Goal: Task Accomplishment & Management: Manage account settings

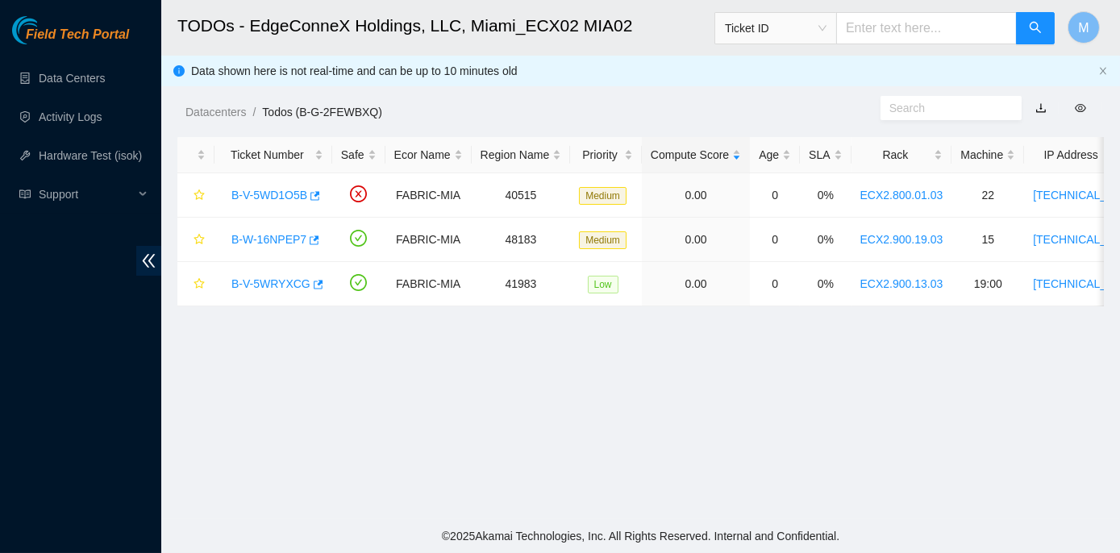
click at [283, 382] on main "TODOs - EdgeConneX Holdings, LLC, Miami_ECX02 MIA02 Ticket ID M Data shown here…" at bounding box center [640, 259] width 959 height 519
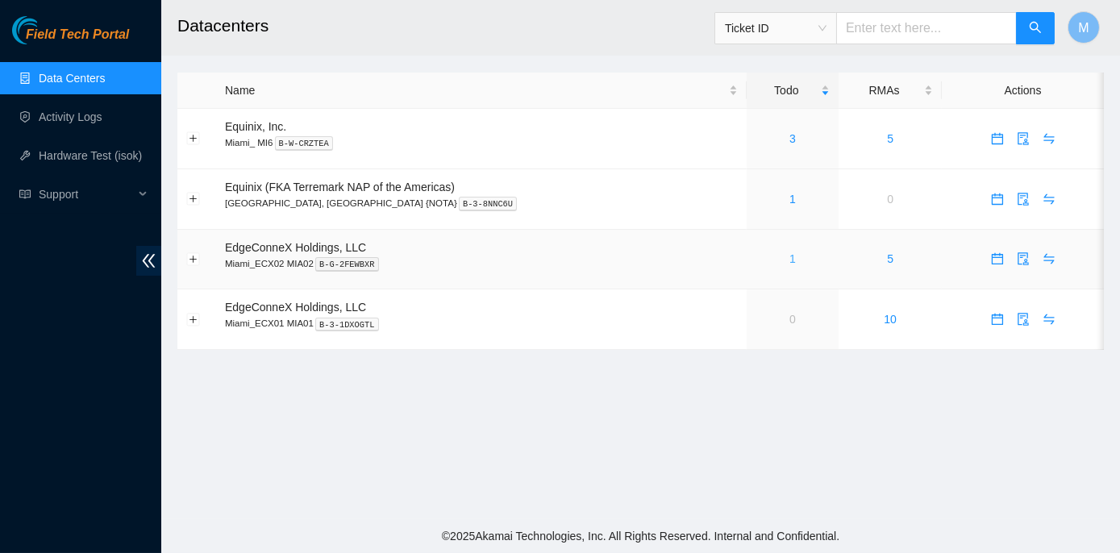
click at [790, 262] on link "1" at bounding box center [793, 258] width 6 height 13
click at [790, 198] on link "1" at bounding box center [793, 199] width 6 height 13
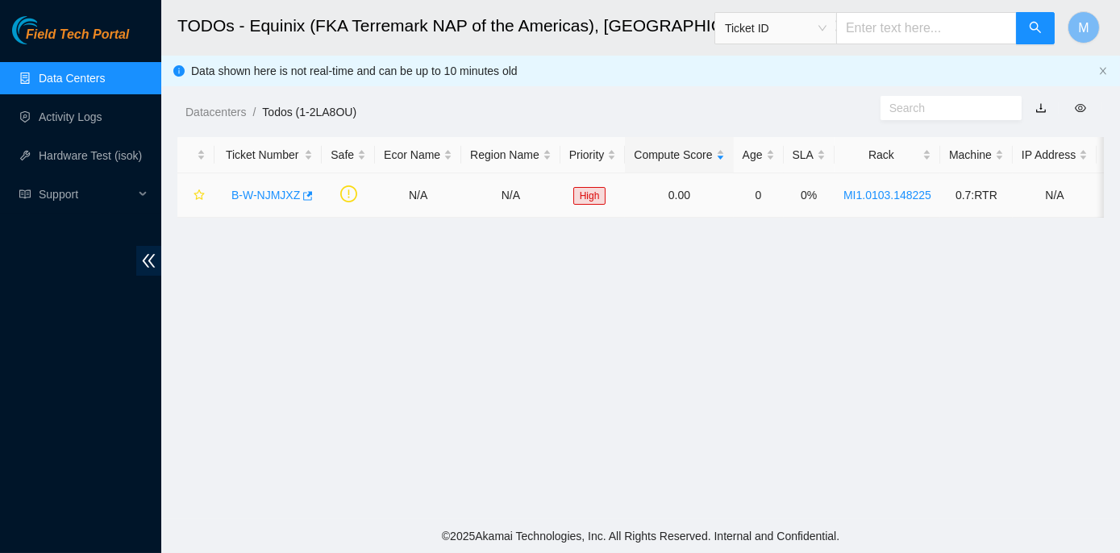
click at [248, 191] on link "B-W-NJMJXZ" at bounding box center [266, 195] width 69 height 13
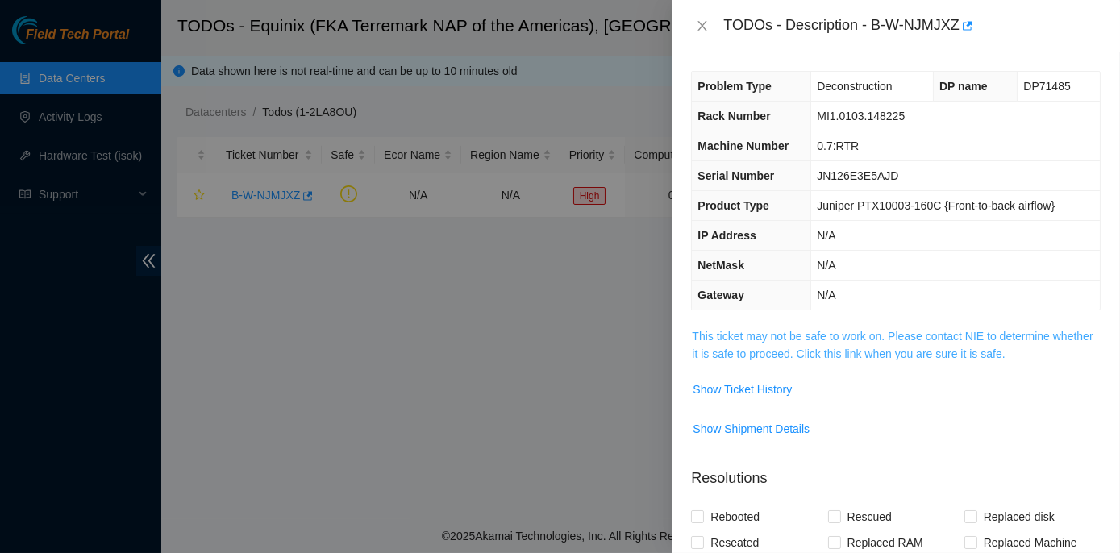
click at [904, 332] on link "This ticket may not be safe to work on. Please contact NIE to determine whether…" at bounding box center [892, 345] width 401 height 31
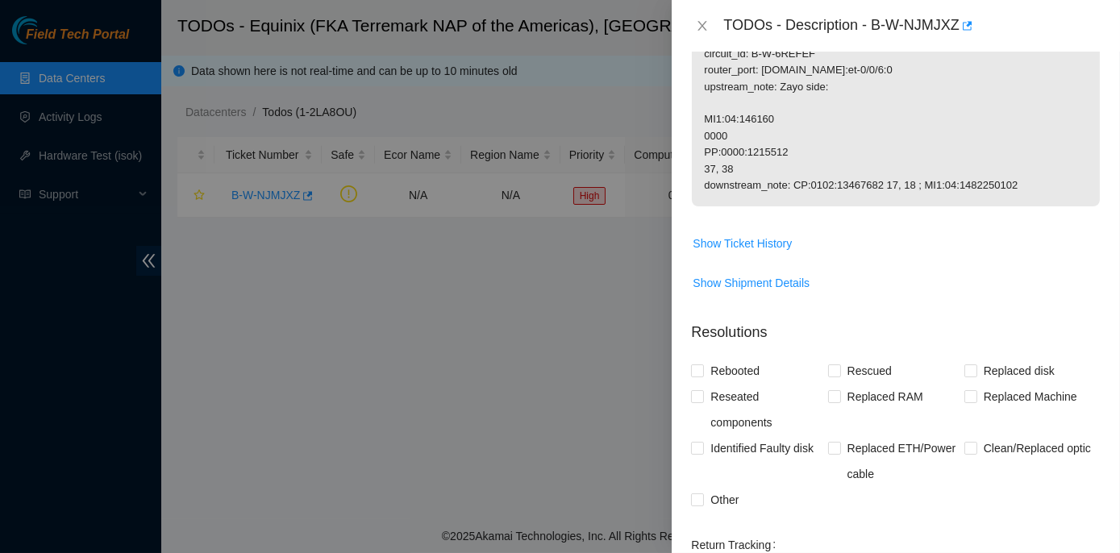
scroll to position [660, 0]
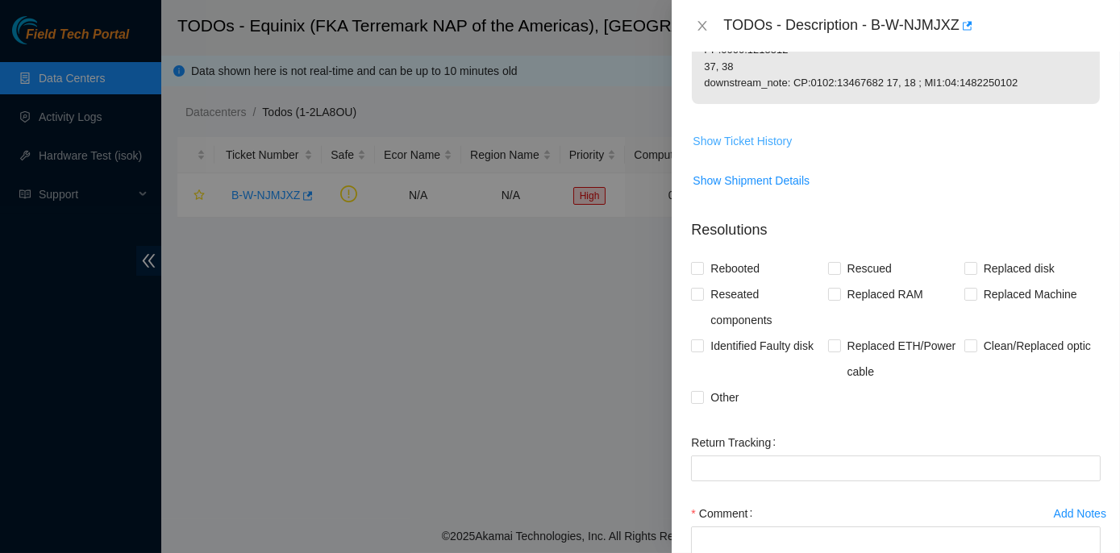
click at [743, 136] on span "Show Ticket History" at bounding box center [742, 141] width 99 height 18
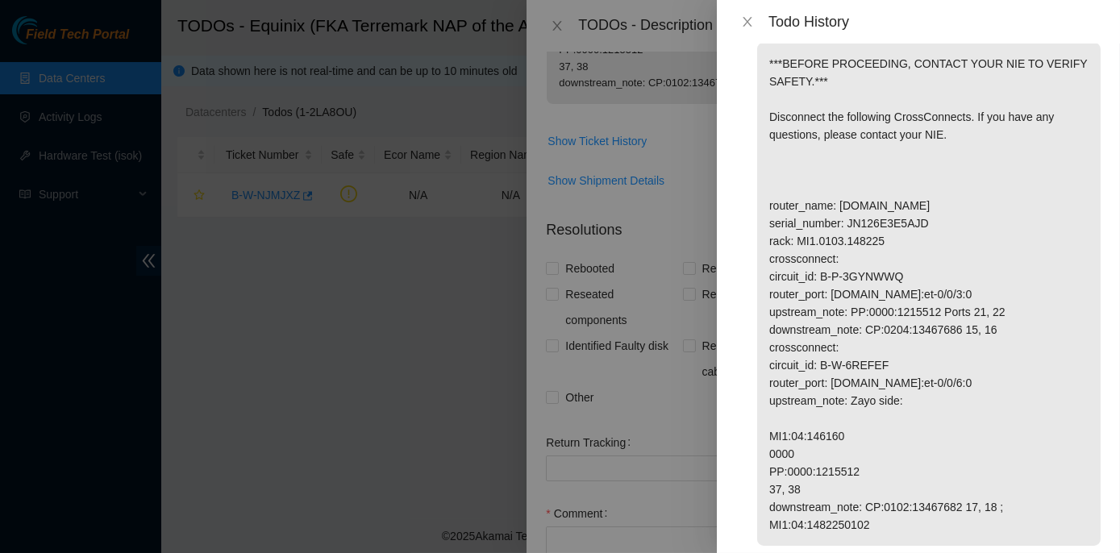
scroll to position [88, 0]
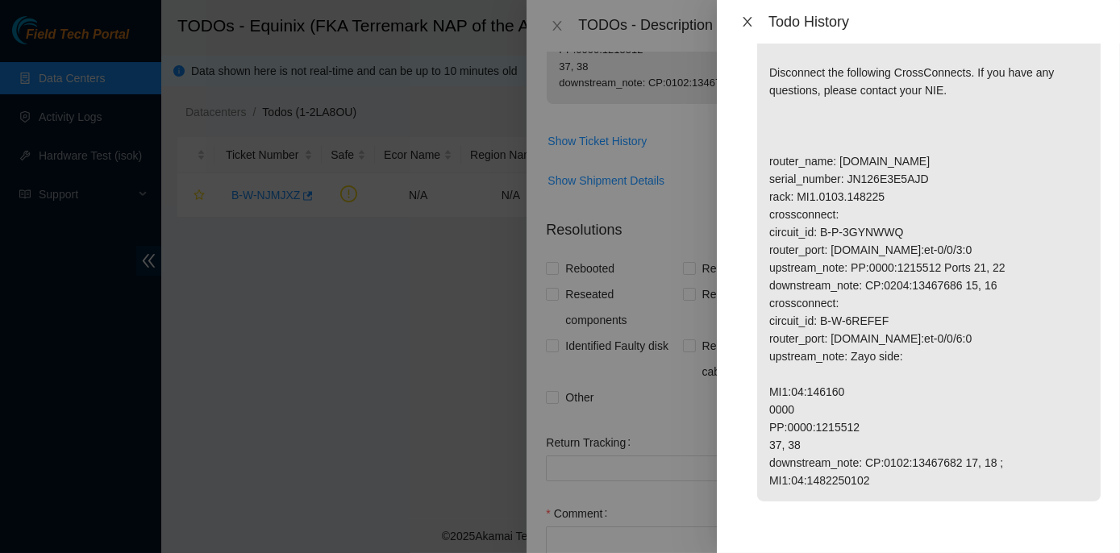
click at [744, 25] on icon "close" at bounding box center [747, 21] width 13 height 13
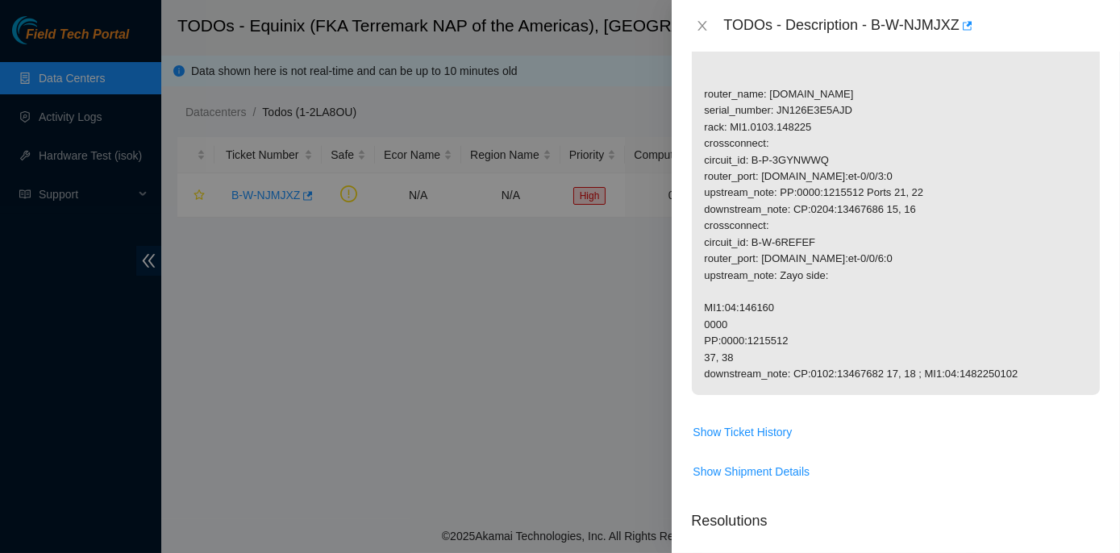
scroll to position [586, 0]
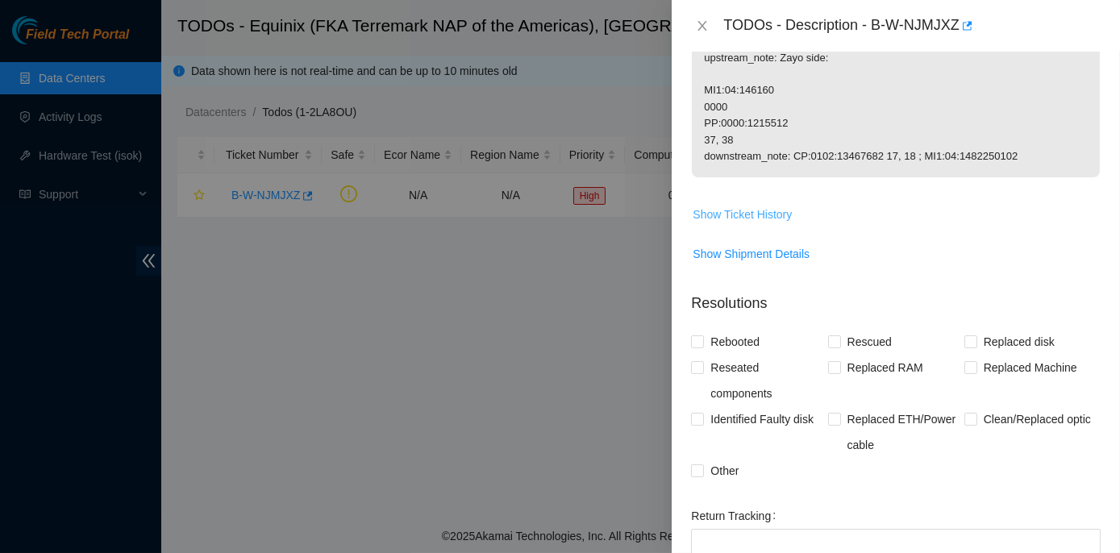
click at [746, 213] on span "Show Ticket History" at bounding box center [742, 215] width 99 height 18
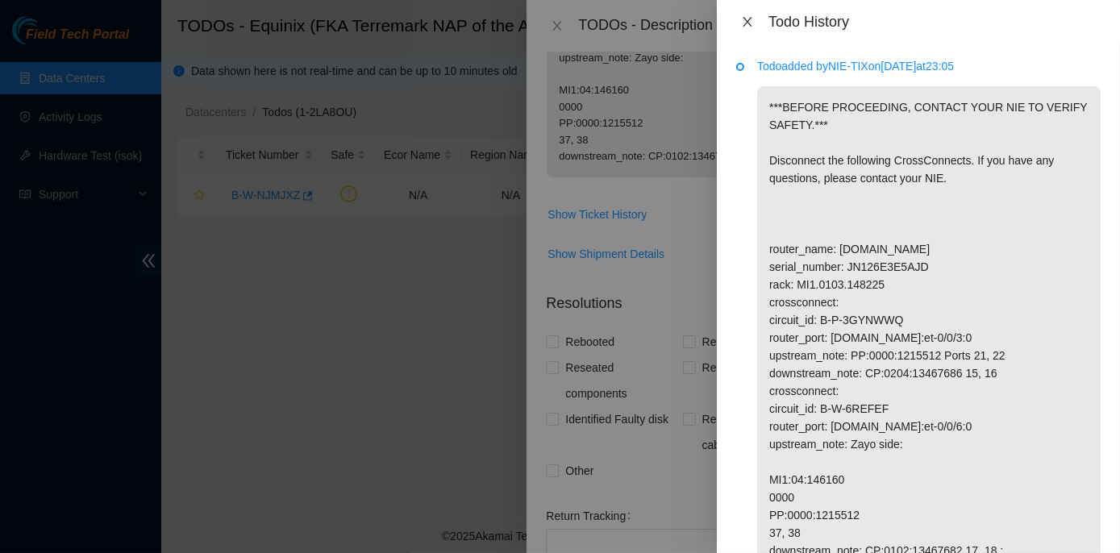
click at [749, 20] on icon "close" at bounding box center [747, 21] width 13 height 13
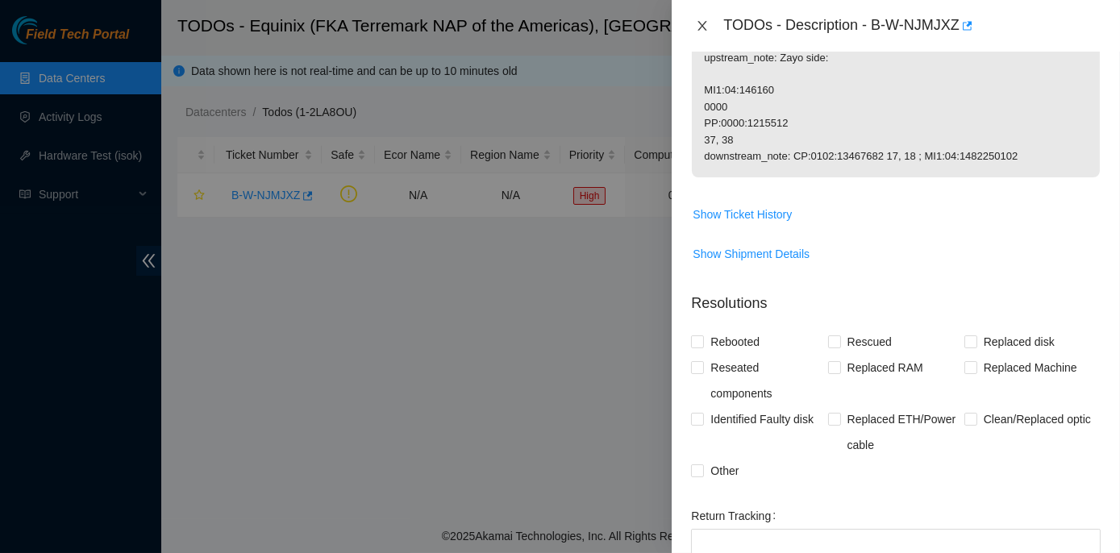
click at [705, 22] on icon "close" at bounding box center [702, 25] width 13 height 13
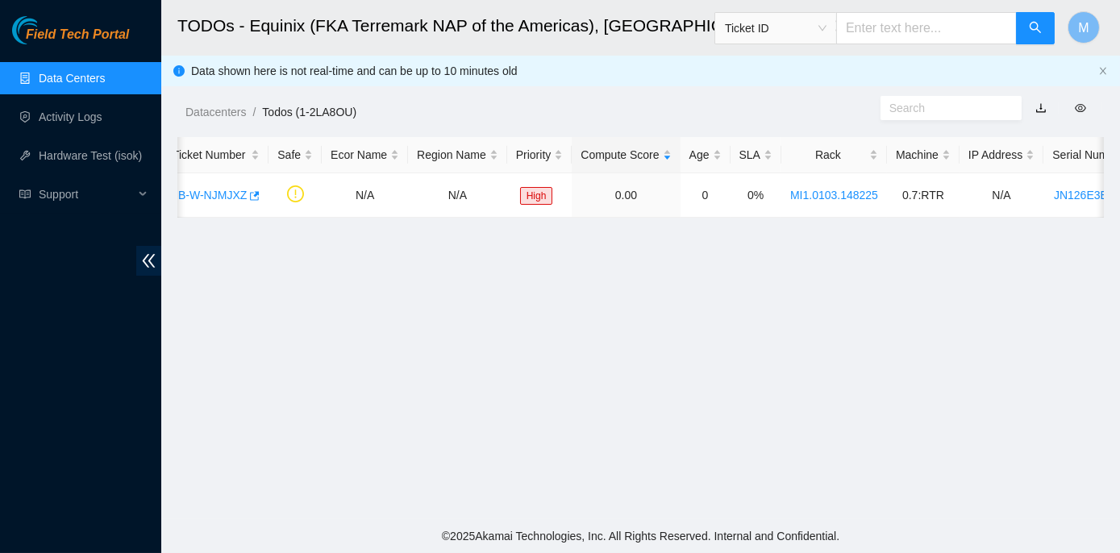
scroll to position [0, 0]
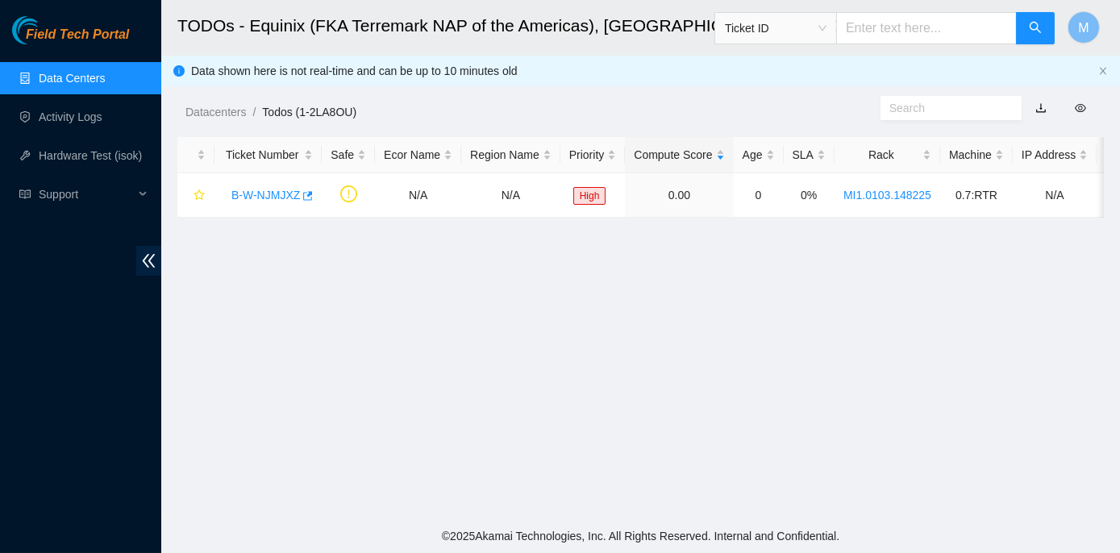
click at [63, 78] on link "Data Centers" at bounding box center [72, 78] width 66 height 13
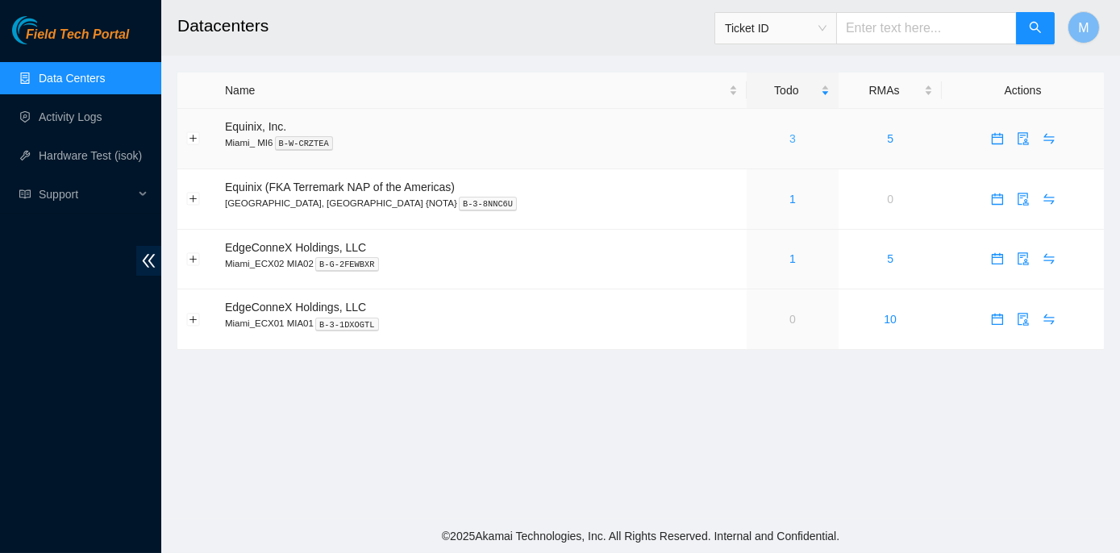
click at [790, 140] on link "3" at bounding box center [793, 138] width 6 height 13
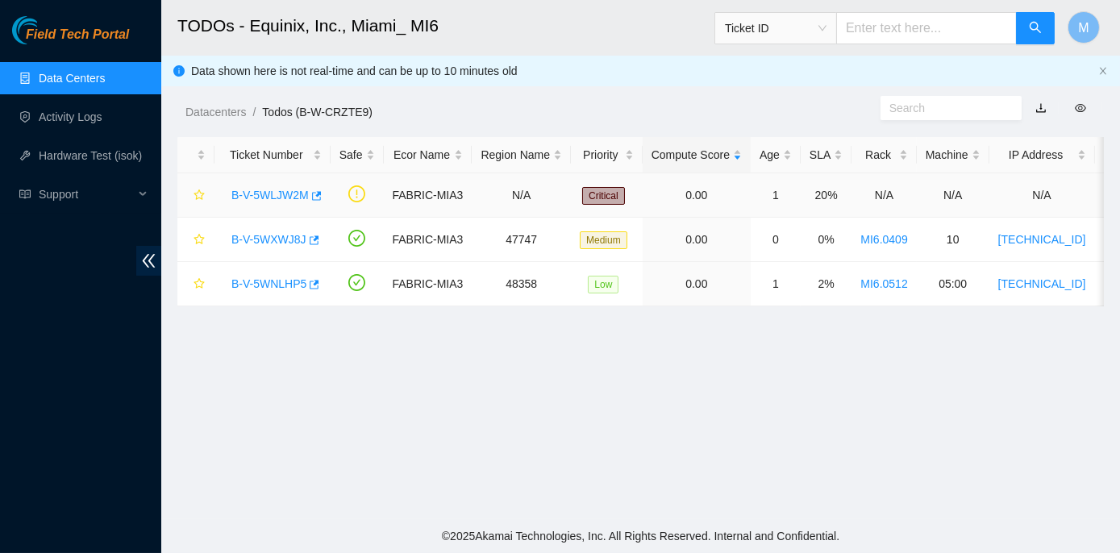
click at [270, 194] on link "B-V-5WLJW2M" at bounding box center [270, 195] width 77 height 13
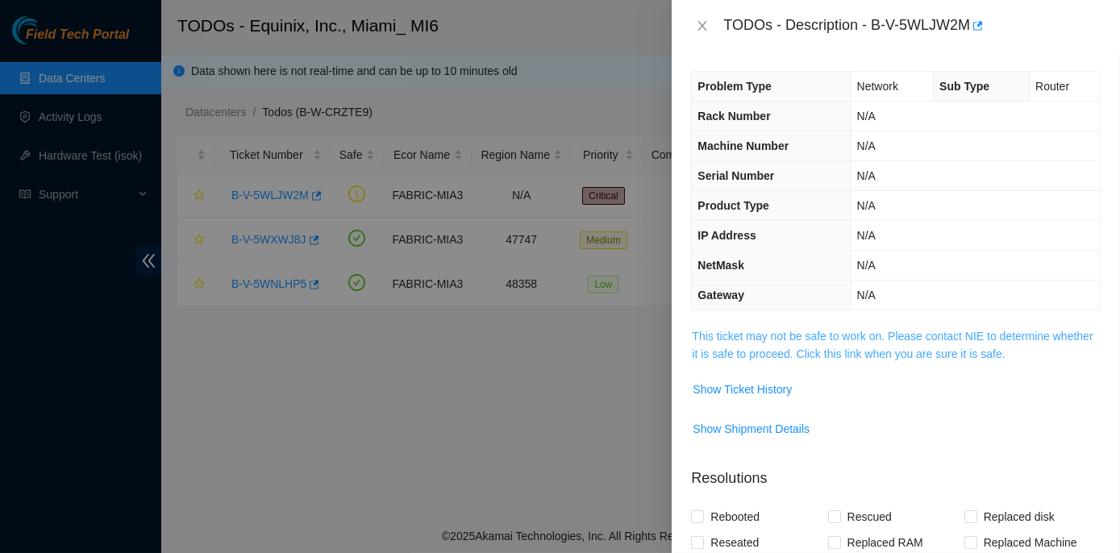
click at [759, 336] on link "This ticket may not be safe to work on. Please contact NIE to determine whether…" at bounding box center [892, 345] width 401 height 31
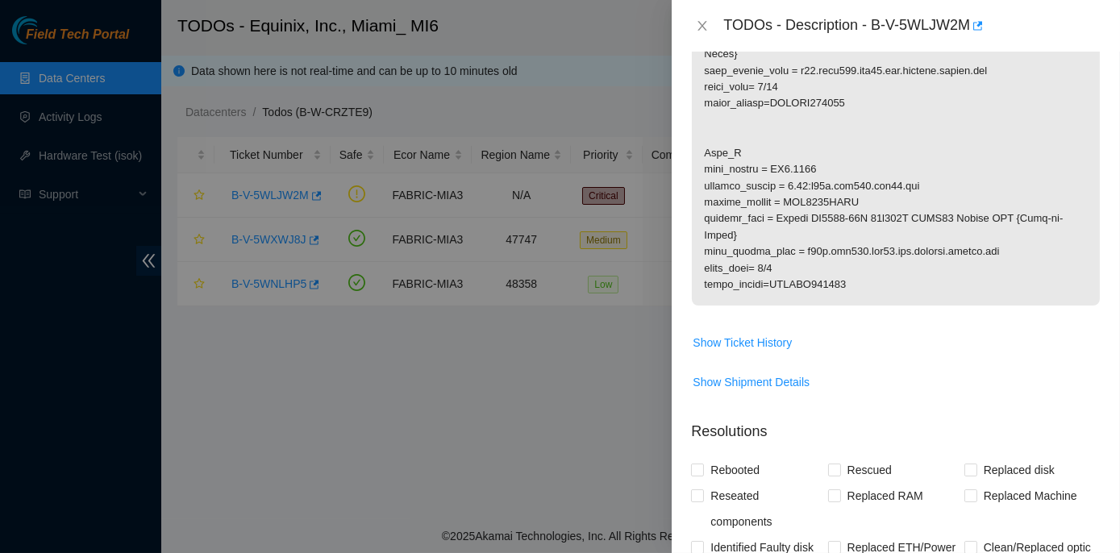
scroll to position [586, 0]
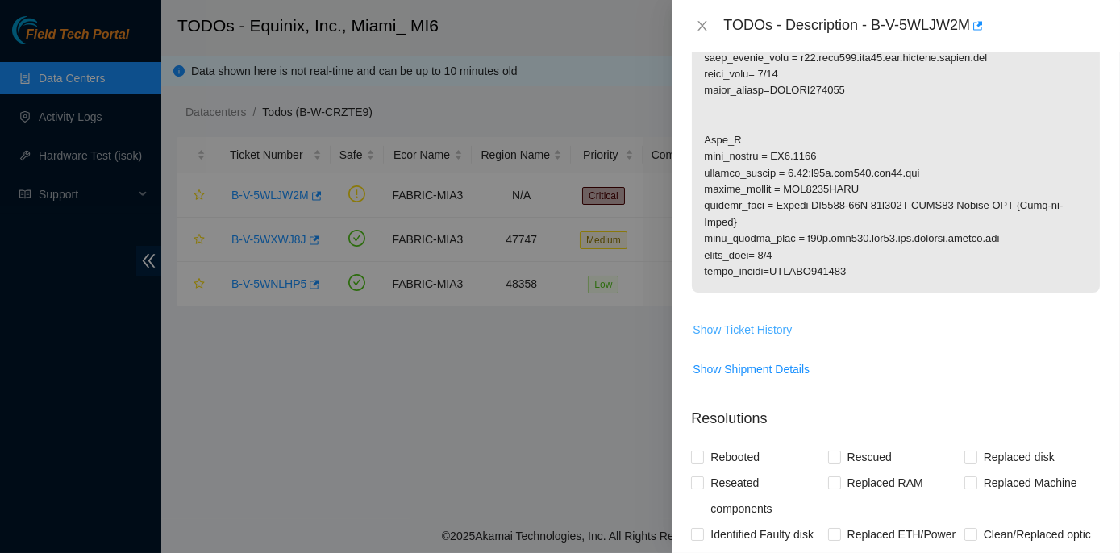
click at [742, 330] on span "Show Ticket History" at bounding box center [742, 330] width 99 height 18
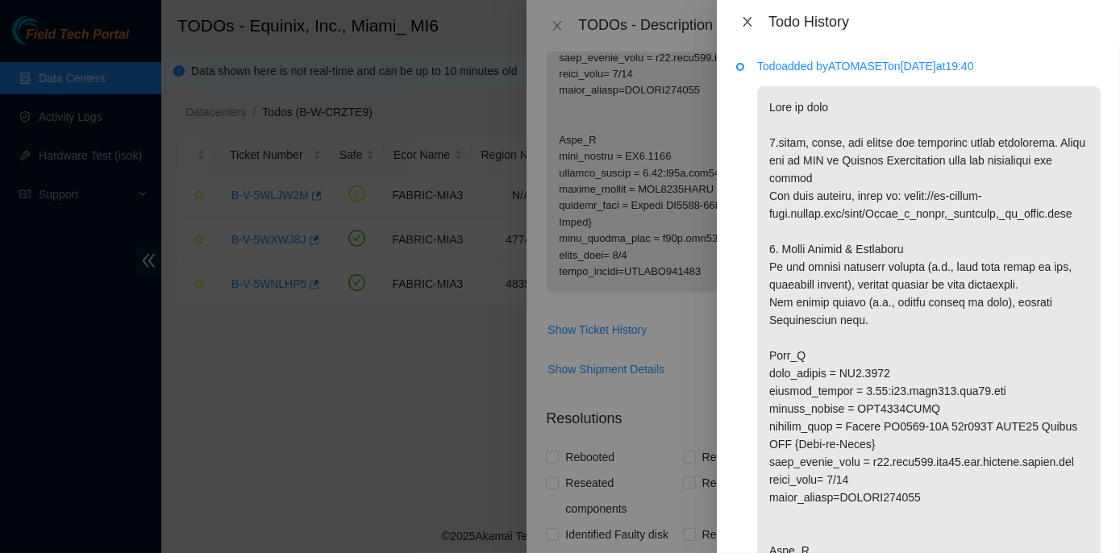
click at [751, 15] on button "Close" at bounding box center [747, 22] width 23 height 15
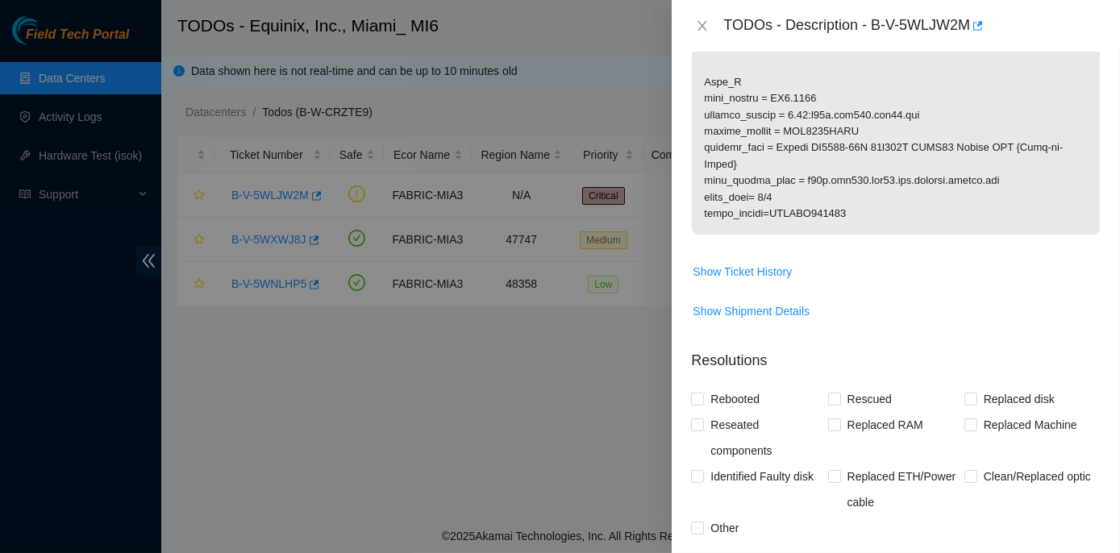
scroll to position [660, 0]
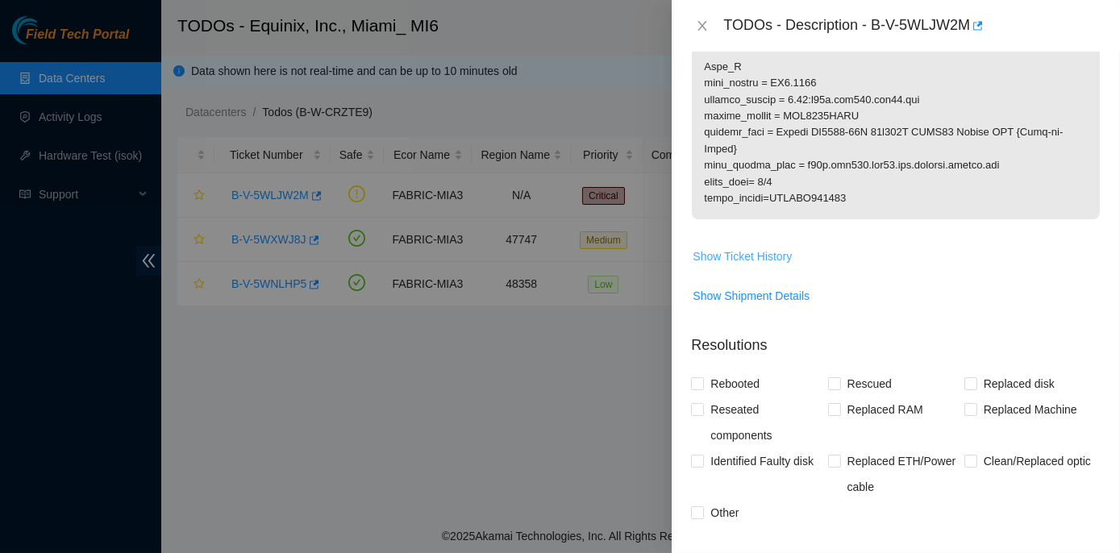
click at [770, 256] on span "Show Ticket History" at bounding box center [742, 257] width 99 height 18
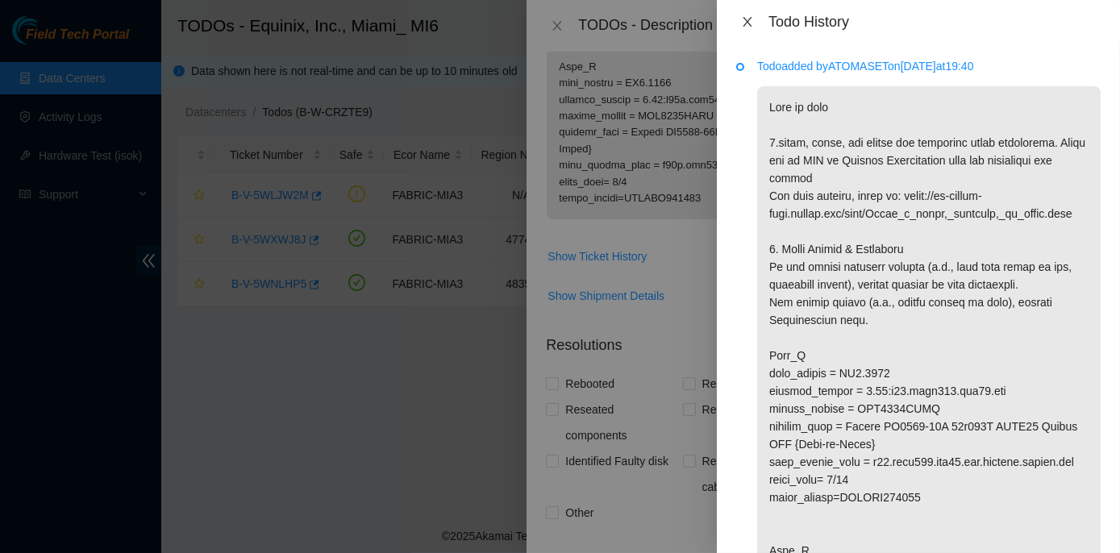
click at [749, 22] on icon "close" at bounding box center [747, 21] width 13 height 13
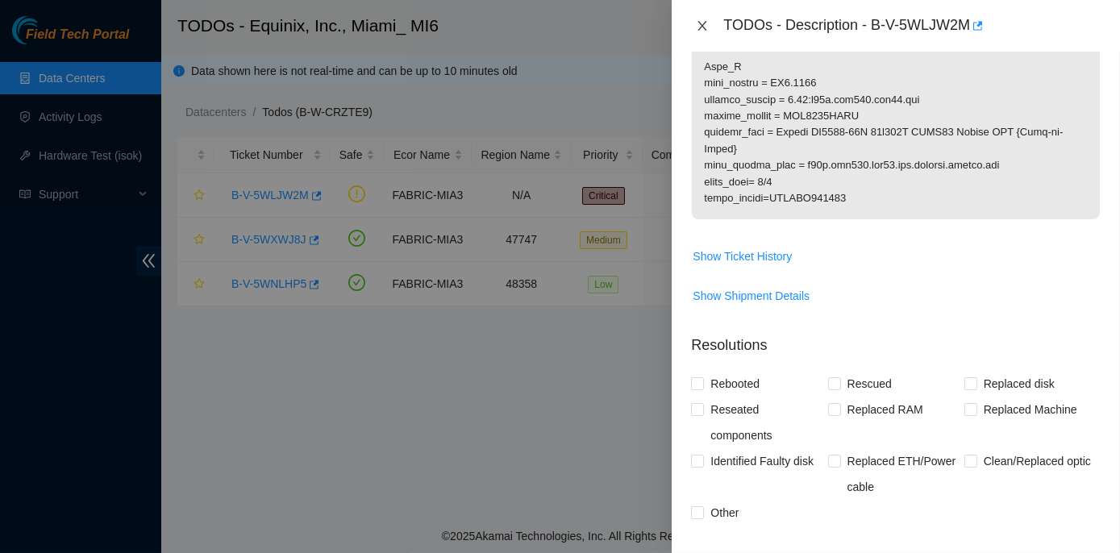
click at [702, 25] on icon "close" at bounding box center [702, 25] width 13 height 13
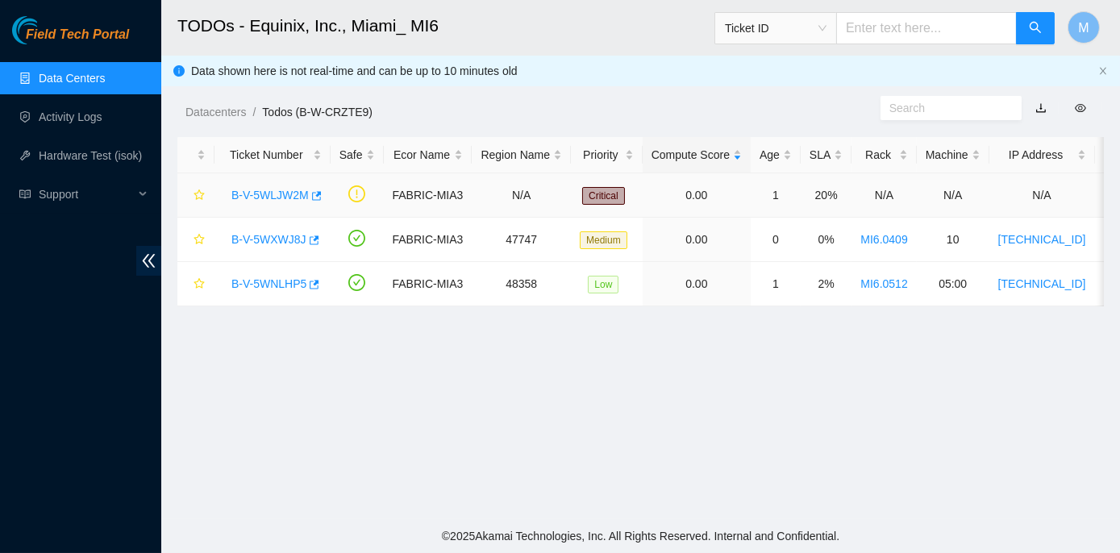
scroll to position [397, 0]
